Goal: Transaction & Acquisition: Purchase product/service

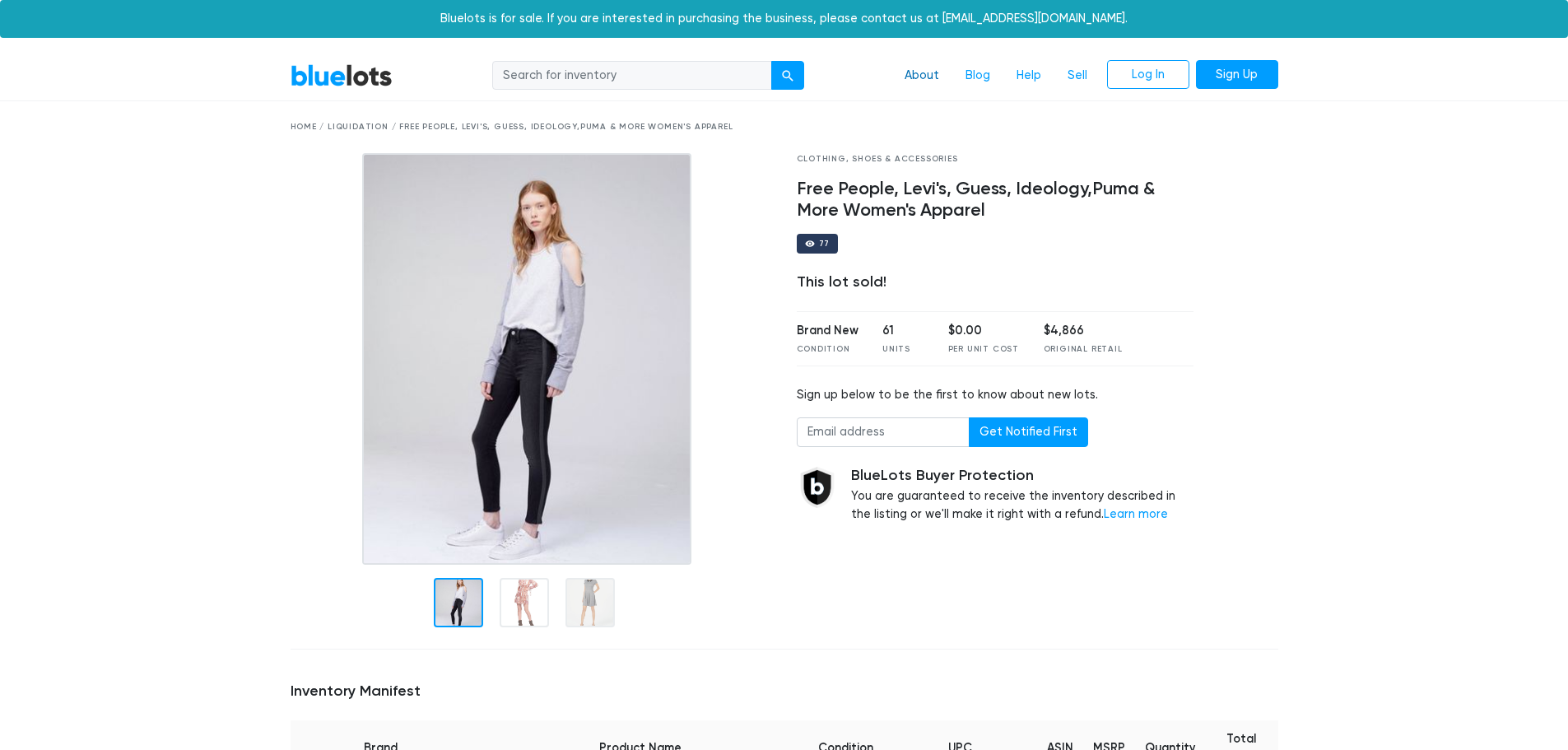
click at [929, 73] on link "About" at bounding box center [921, 76] width 61 height 32
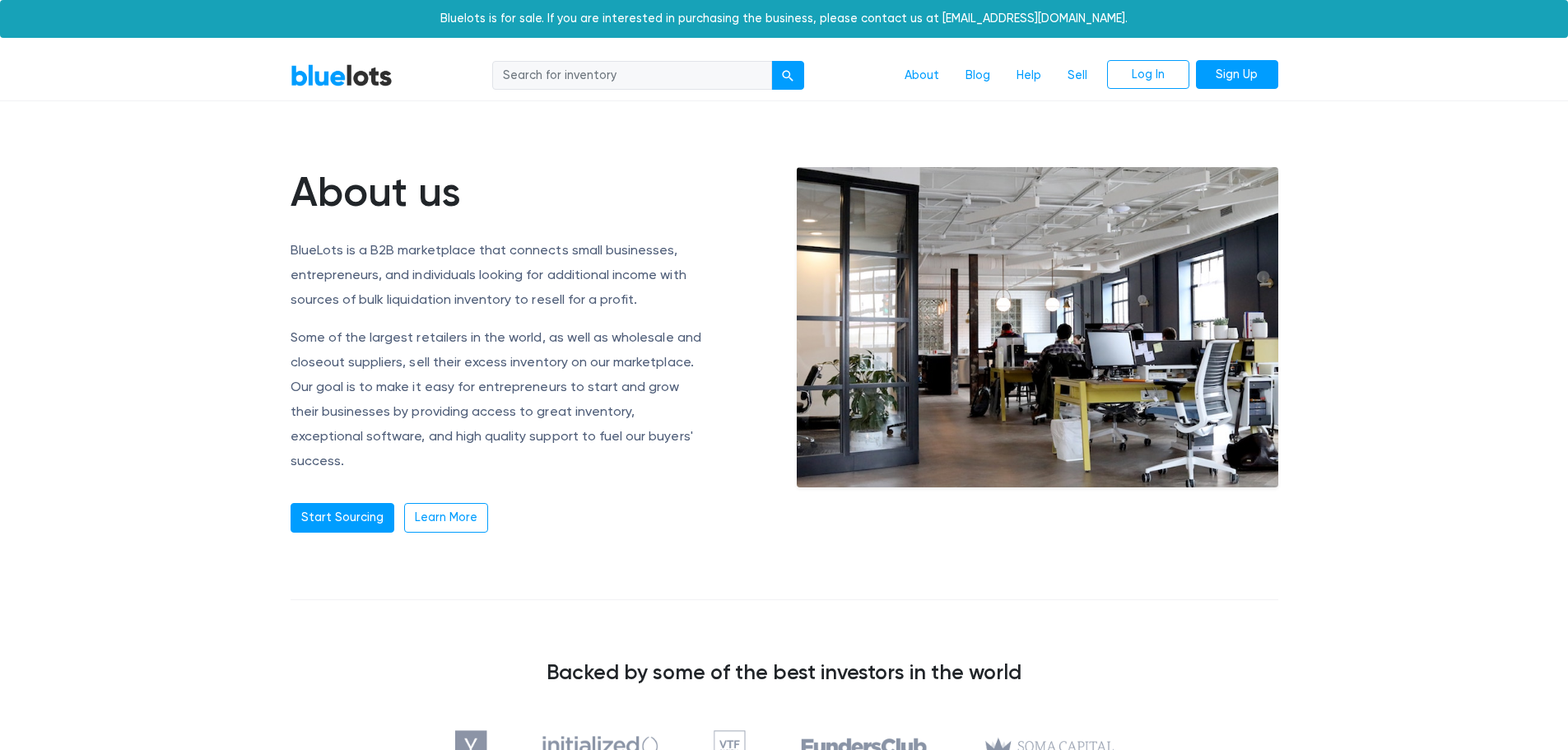
click at [632, 84] on input "search" at bounding box center [632, 76] width 280 height 30
type input "jeans"
click at [787, 76] on div "submit" at bounding box center [788, 76] width 12 height 12
